Goal: Task Accomplishment & Management: Manage account settings

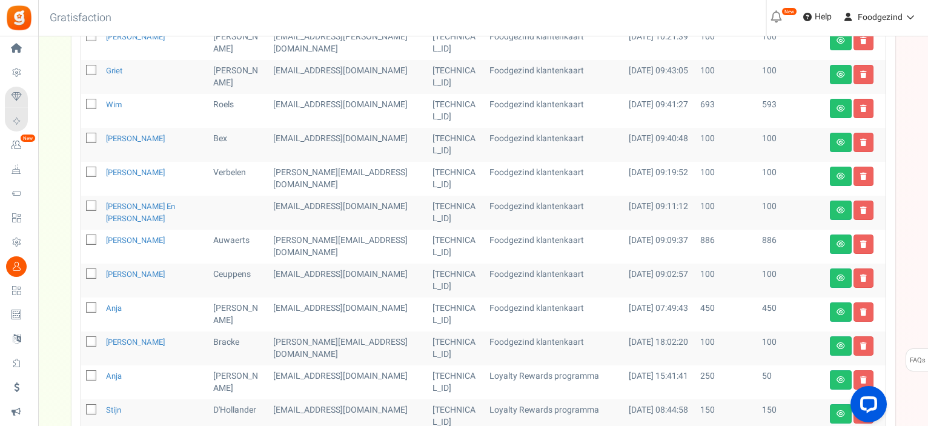
scroll to position [487, 0]
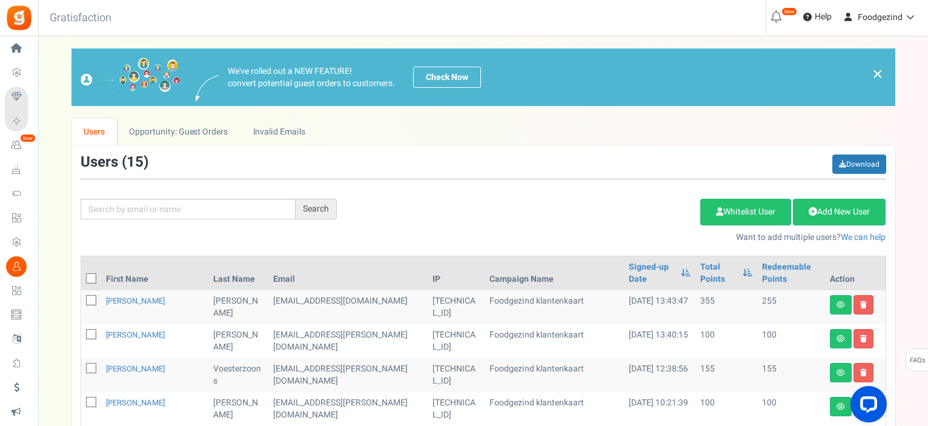
scroll to position [121, 0]
